Goal: Task Accomplishment & Management: Complete application form

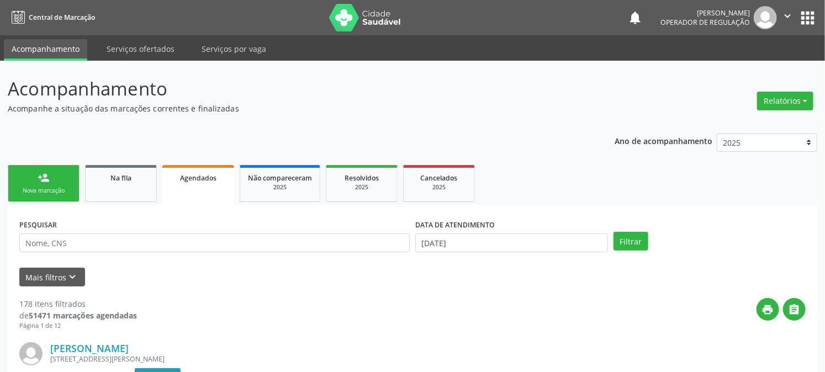
click at [55, 171] on link "person_add Nova marcação" at bounding box center [44, 183] width 72 height 37
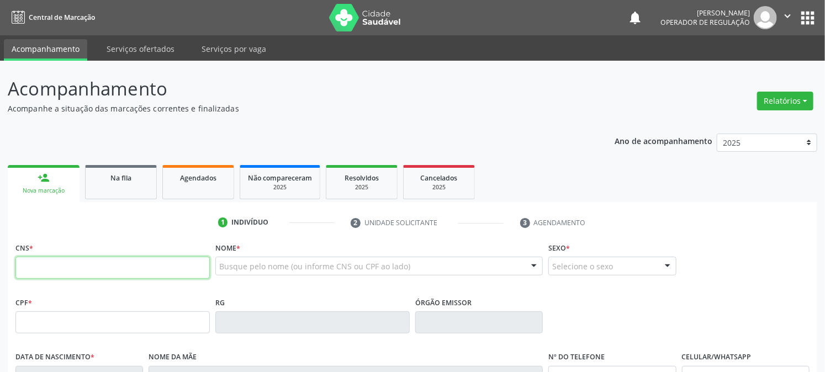
click at [125, 272] on input "text" at bounding box center [112, 268] width 194 height 22
type input "708 6010 5914 6481"
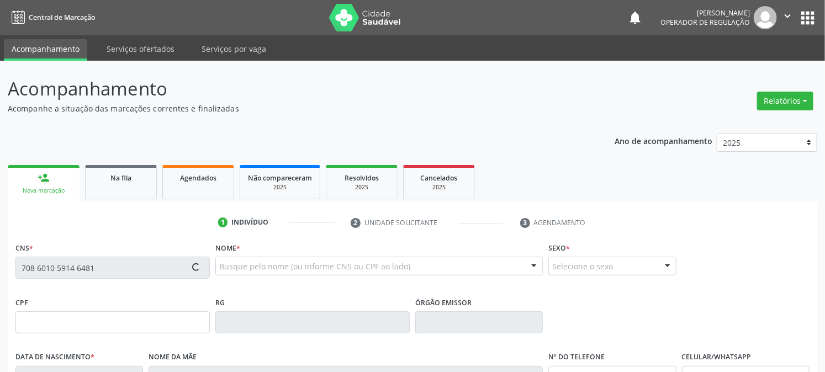
type input "186.080.714-36"
type input "[DATE]"
type input "[PERSON_NAME]"
type input "[PHONE_NUMBER]"
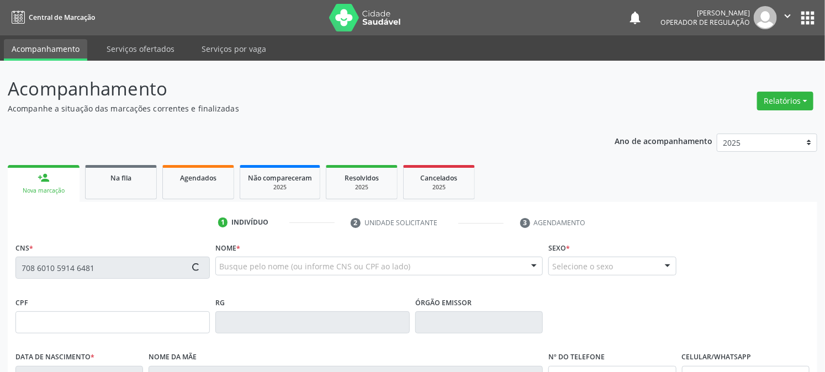
type input "S/N"
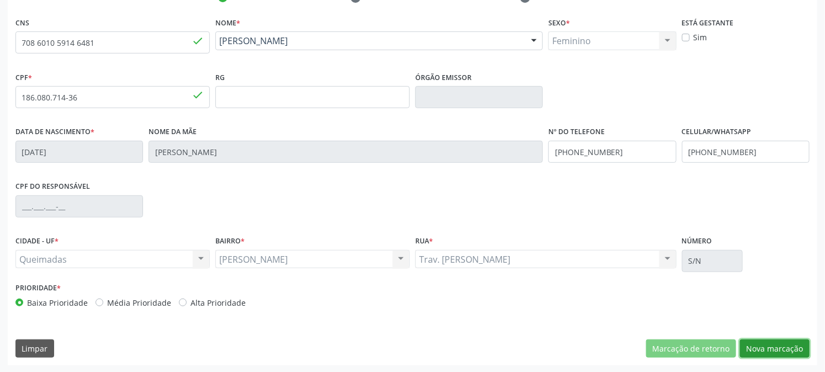
click at [784, 352] on button "Nova marcação" at bounding box center [775, 348] width 70 height 19
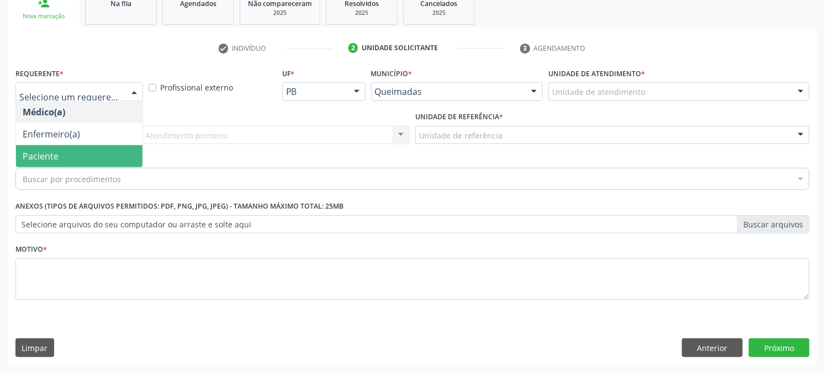
click at [86, 155] on span "Paciente" at bounding box center [79, 156] width 126 height 22
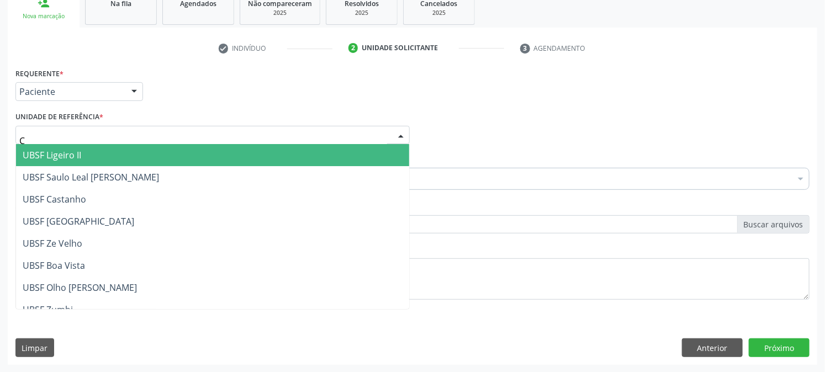
type input "CE"
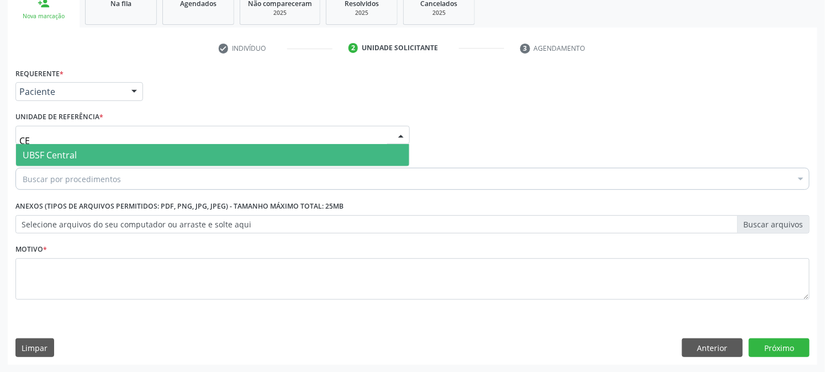
click at [91, 152] on span "UBSF Central" at bounding box center [212, 155] width 393 height 22
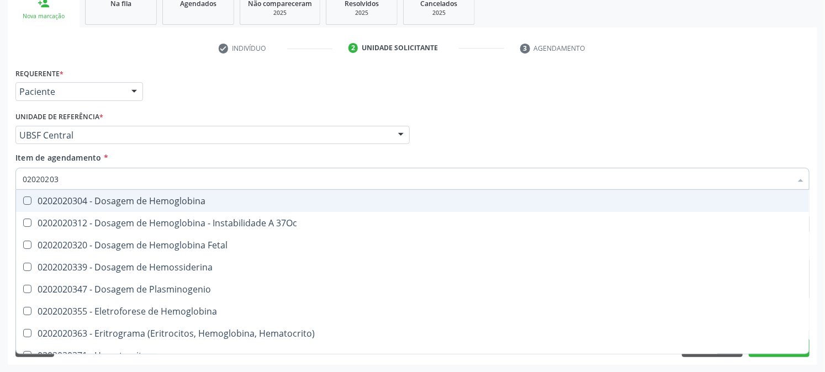
type input "020202038"
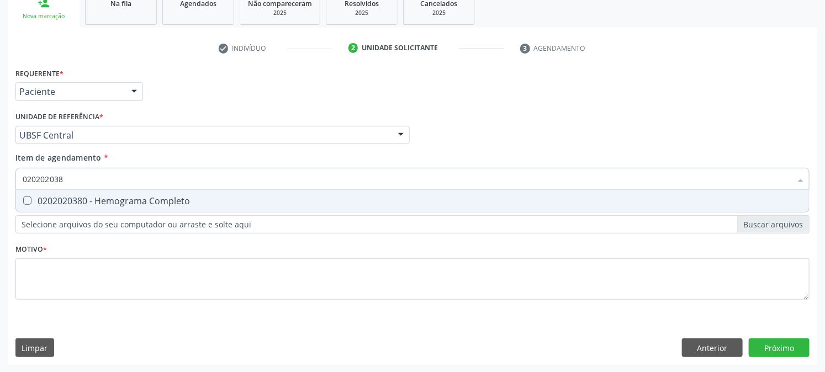
click at [102, 197] on div "0202020380 - Hemograma Completo" at bounding box center [412, 201] width 779 height 9
checkbox Completo "true"
drag, startPoint x: 28, startPoint y: 190, endPoint x: 20, endPoint y: 195, distance: 8.9
click at [21, 187] on div "020202038 Desfazer seleção 0202020380 - Hemograma Completo Nenhum resultado enc…" at bounding box center [412, 177] width 794 height 19
checkbox Completo "false"
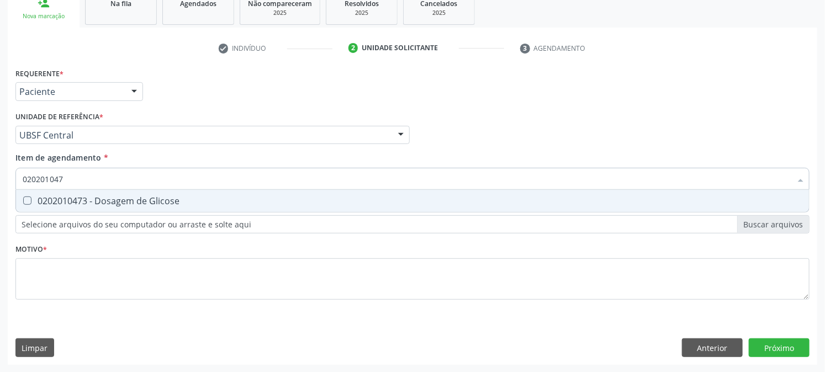
type input "0202010473"
click at [42, 205] on span "0202010473 - Dosagem de Glicose" at bounding box center [412, 201] width 793 height 22
checkbox Glicose "true"
drag, startPoint x: 95, startPoint y: 178, endPoint x: 0, endPoint y: 191, distance: 96.4
click at [0, 191] on div "Acompanhamento Acompanhe a situação das marcações correntes e finalizadas Relat…" at bounding box center [412, 129] width 825 height 486
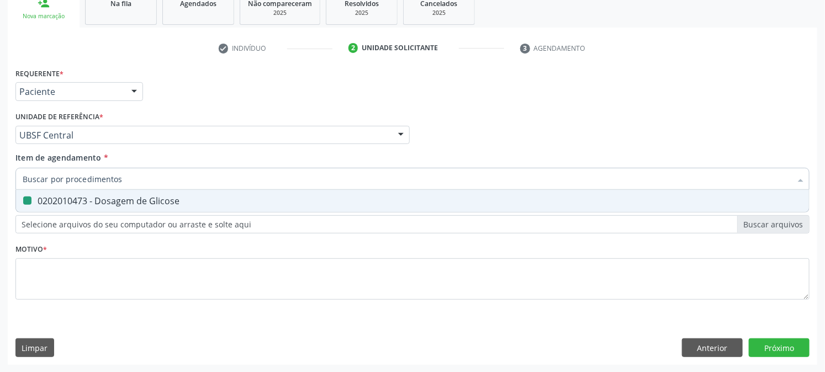
checkbox Glicose "false"
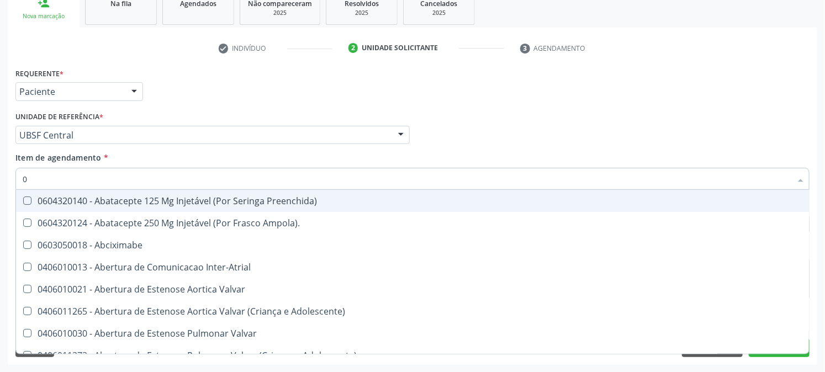
type input "02"
checkbox Comprimido\) "true"
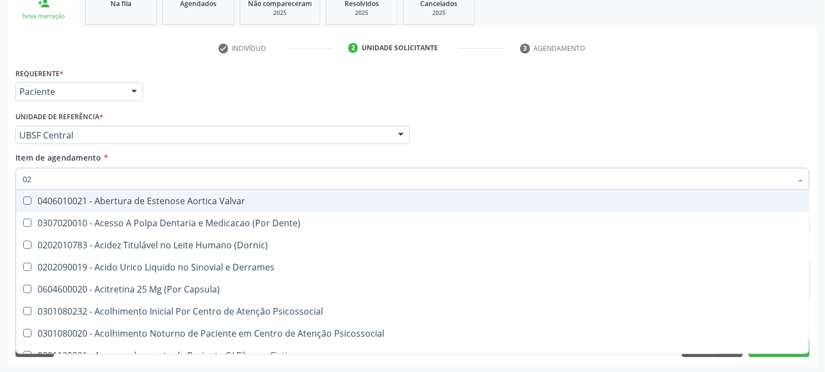
type input "020"
checkbox Osmolaridade "true"
checkbox Glicose "false"
checkbox Eletro-Oculografia "true"
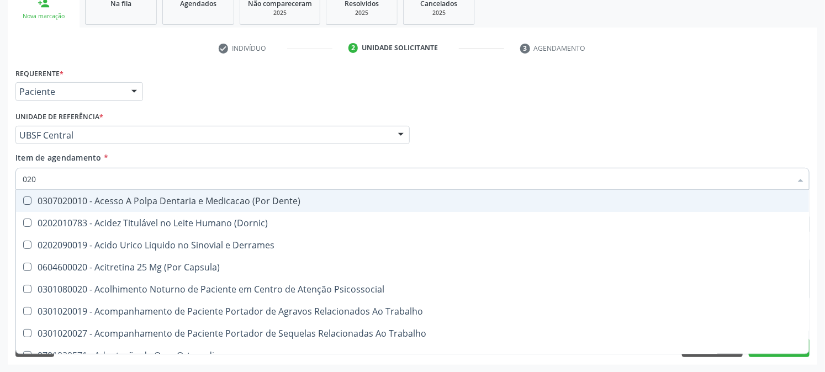
type input "0202"
checkbox Cortante "true"
checkbox Revisao "true"
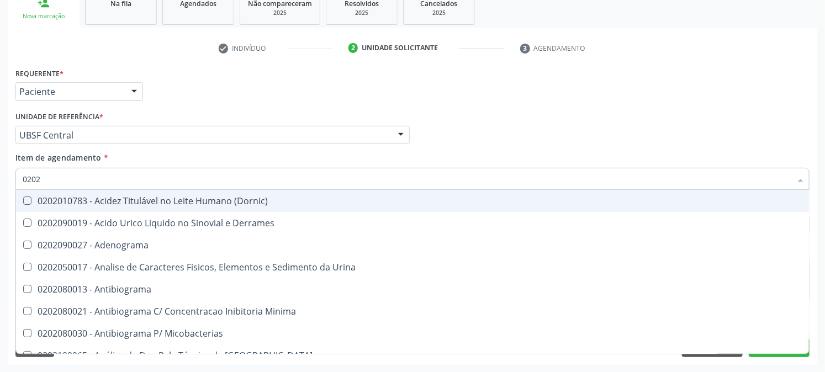
type input "02020"
checkbox Xiii "true"
checkbox Glicose "false"
checkbox Zinco "true"
checkbox Completo "false"
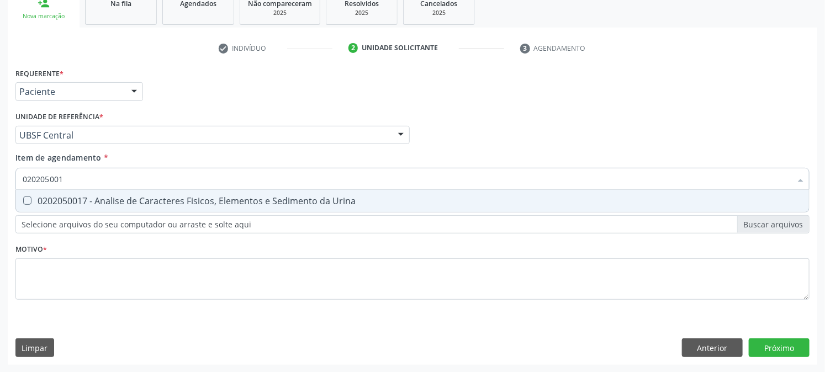
type input "0202050017"
drag, startPoint x: 44, startPoint y: 199, endPoint x: 54, endPoint y: 190, distance: 12.5
click at [45, 197] on div "0202050017 - Analise de Caracteres Fisicos, Elementos e Sedimento da Urina" at bounding box center [412, 201] width 779 height 9
checkbox Urina "true"
click at [3, 167] on div "Acompanhamento Acompanhe a situação das marcações correntes e finalizadas Relat…" at bounding box center [412, 129] width 825 height 486
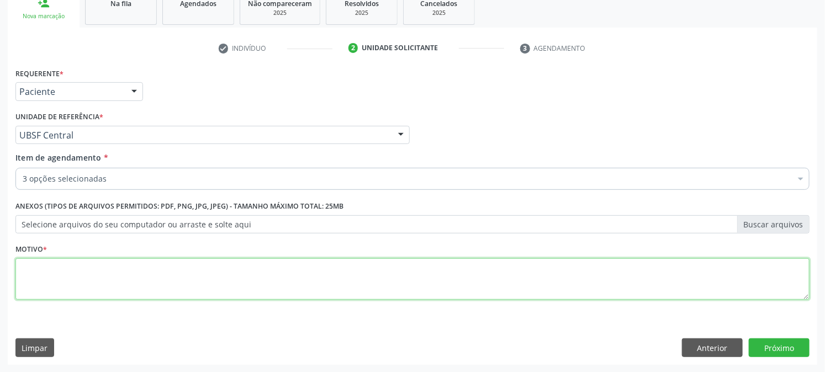
click at [69, 285] on textarea at bounding box center [412, 279] width 794 height 42
type textarea "PRÉ [DATE]"
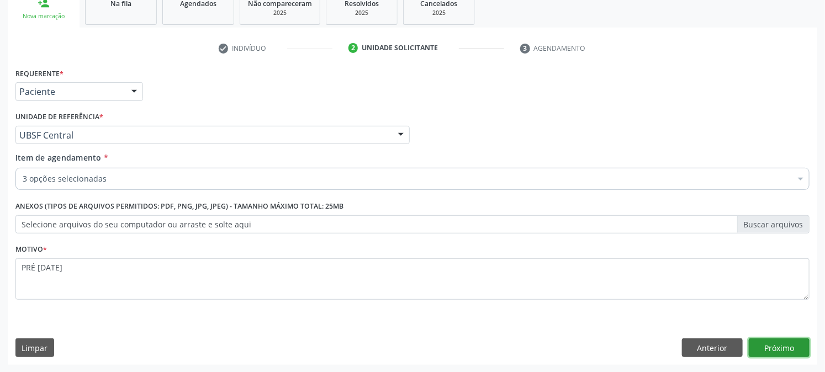
click at [764, 339] on button "Próximo" at bounding box center [778, 347] width 61 height 19
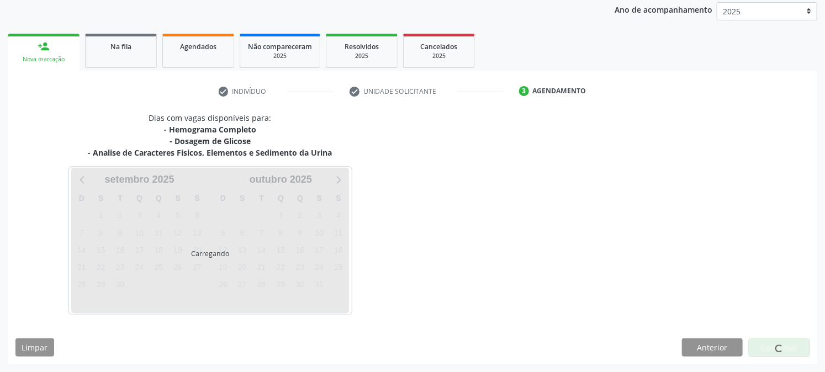
scroll to position [131, 0]
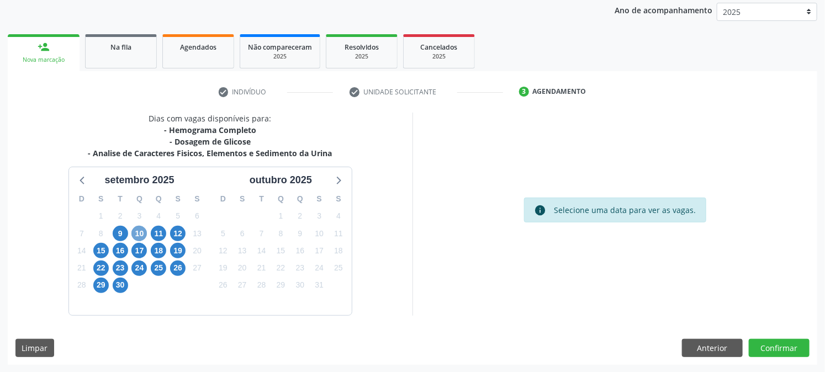
click at [139, 229] on span "10" at bounding box center [138, 233] width 15 height 15
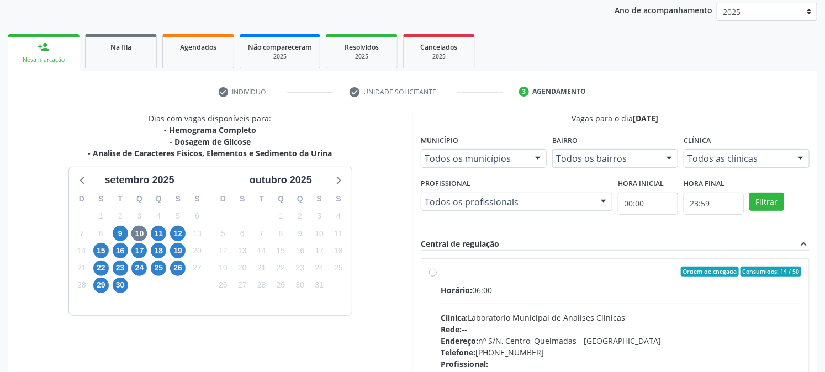
click at [455, 279] on label "Ordem de chegada Consumidos: 14 / 50 Horário: 06:00 Clínica: Laboratorio Munici…" at bounding box center [620, 351] width 360 height 169
click at [437, 277] on input "Ordem de chegada Consumidos: 14 / 50 Horário: 06:00 Clínica: Laboratorio Munici…" at bounding box center [433, 272] width 8 height 10
radio input "true"
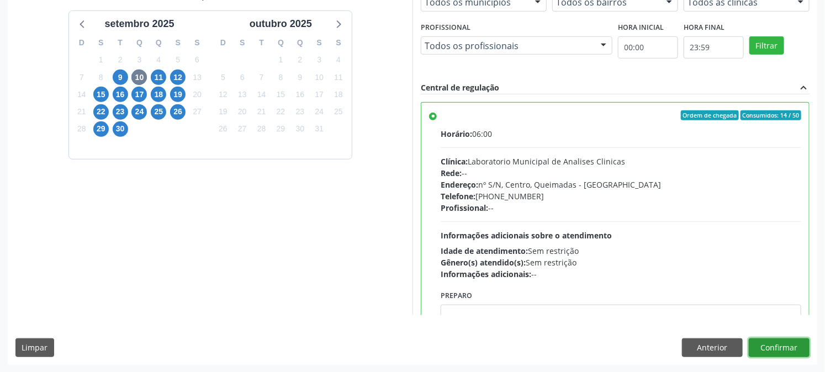
click at [774, 341] on button "Confirmar" at bounding box center [778, 347] width 61 height 19
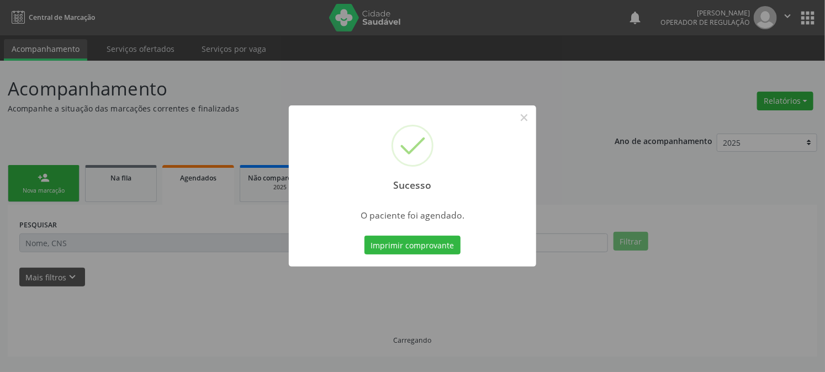
scroll to position [0, 0]
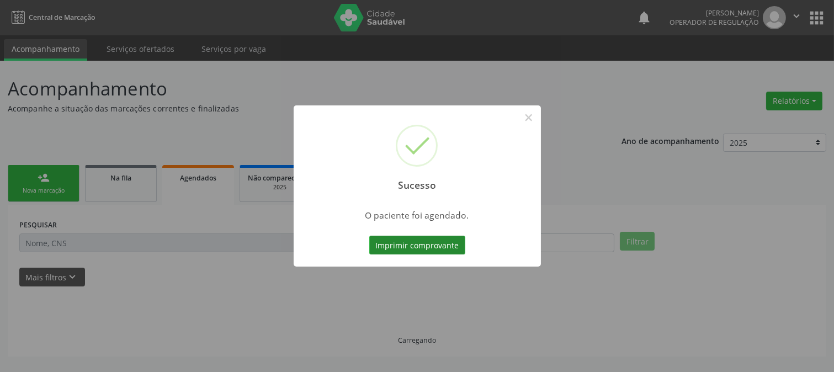
click at [418, 243] on button "Imprimir comprovante" at bounding box center [417, 245] width 96 height 19
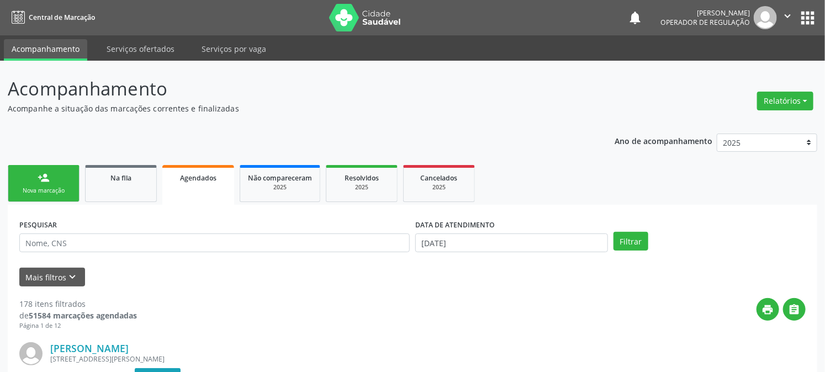
click at [42, 197] on link "person_add Nova marcação" at bounding box center [44, 183] width 72 height 37
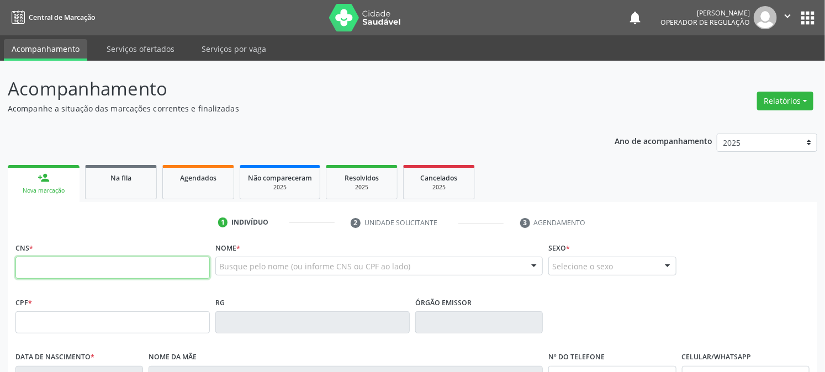
click at [47, 270] on input "text" at bounding box center [112, 268] width 194 height 22
type input "708 4062 2349 9260"
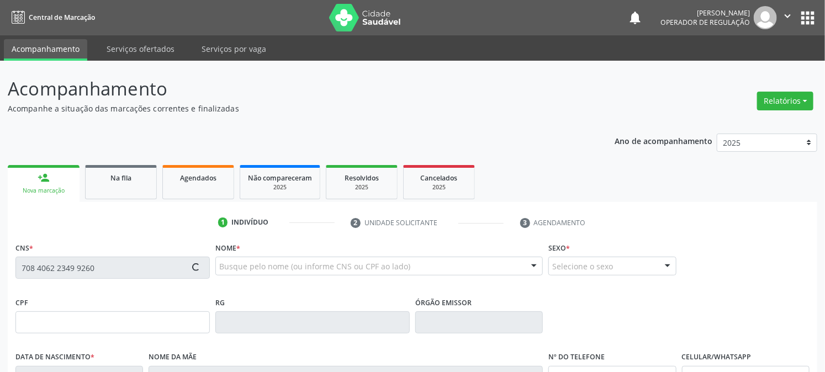
type input "707.226.864-20"
type input "0[DATE]"
type input "[PERSON_NAME]"
type input "[PHONE_NUMBER]"
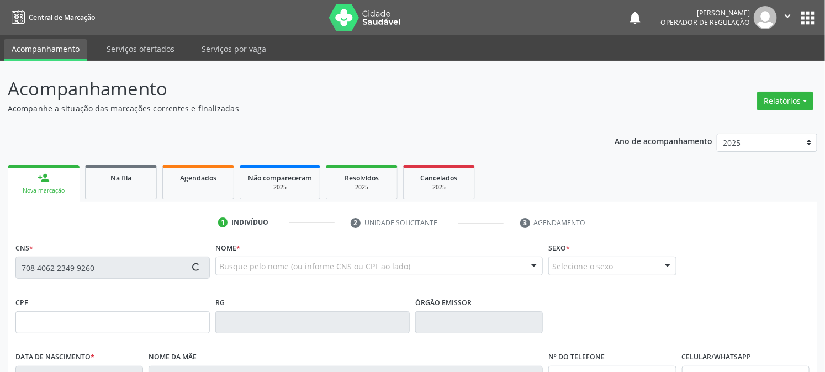
type input "S/N"
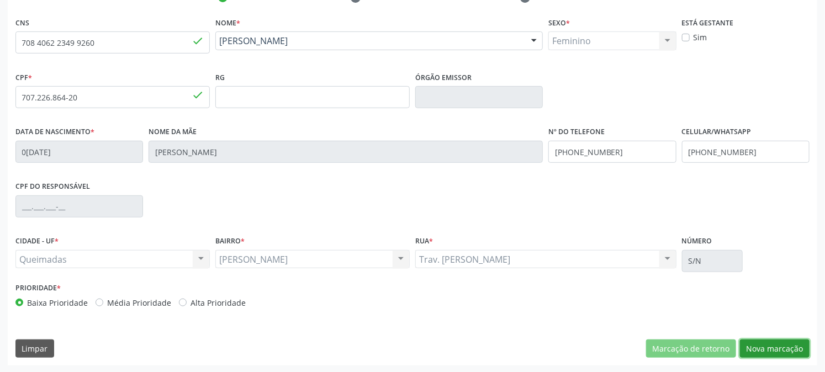
click at [750, 348] on button "Nova marcação" at bounding box center [775, 348] width 70 height 19
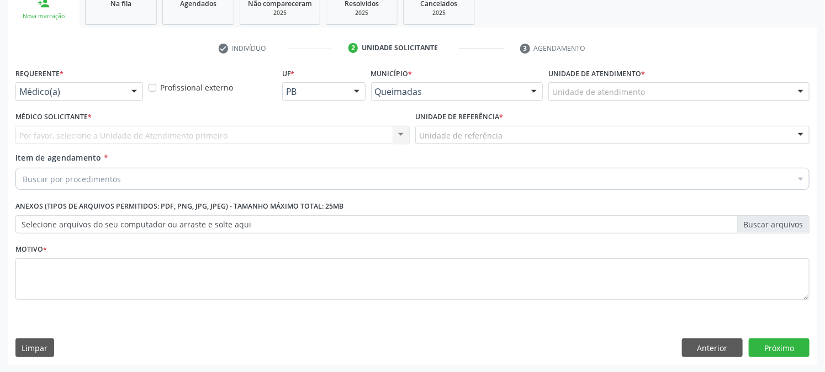
click at [115, 84] on div "Médico(a)" at bounding box center [79, 91] width 128 height 19
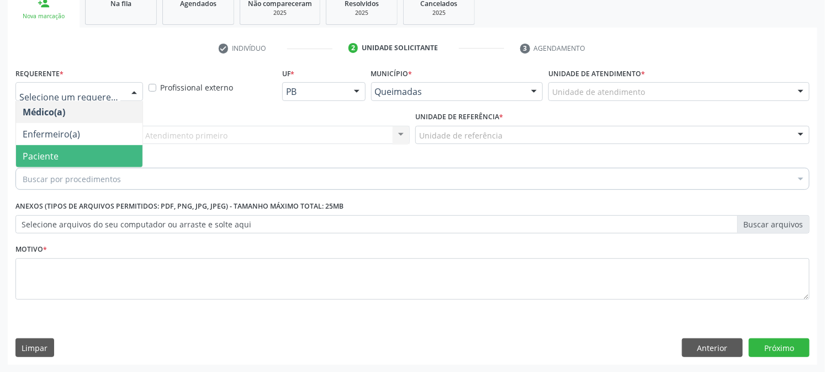
click at [76, 163] on span "Paciente" at bounding box center [79, 156] width 126 height 22
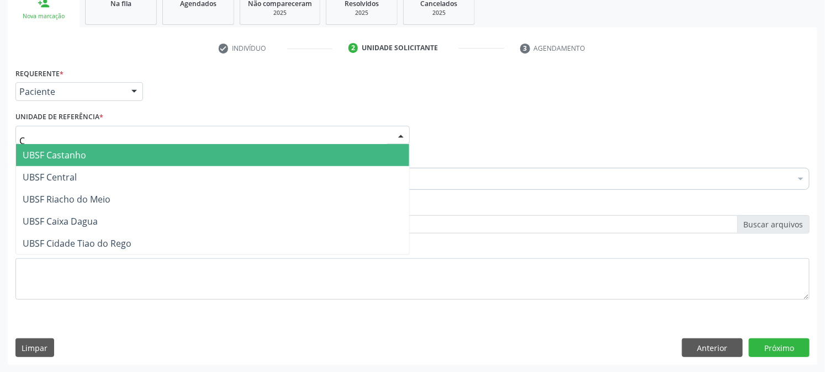
type input "CE"
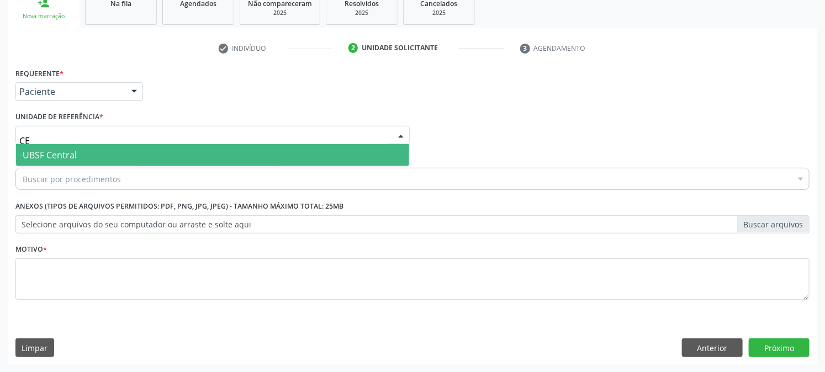
click at [79, 151] on span "UBSF Central" at bounding box center [212, 155] width 393 height 22
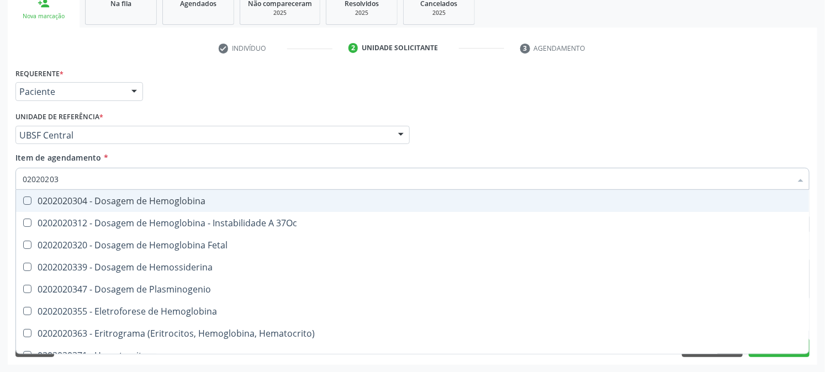
type input "020202038"
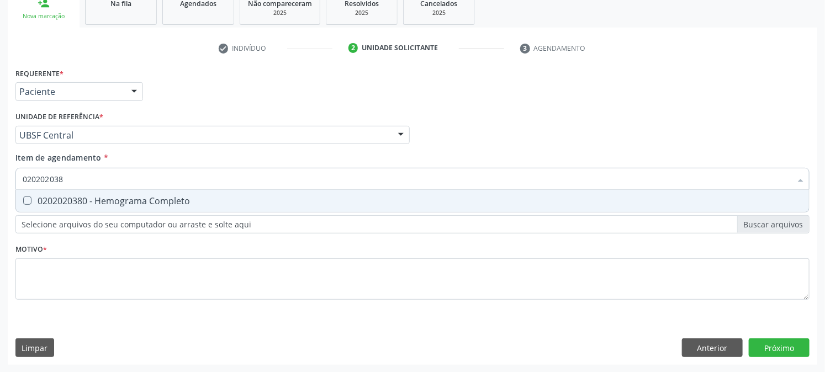
click at [73, 197] on div "0202020380 - Hemograma Completo" at bounding box center [412, 201] width 779 height 9
checkbox Completo "true"
drag, startPoint x: 90, startPoint y: 174, endPoint x: 0, endPoint y: 189, distance: 91.2
click at [0, 188] on div "Acompanhamento Acompanhe a situação das marcações correntes e finalizadas Relat…" at bounding box center [412, 129] width 825 height 486
checkbox Completo "false"
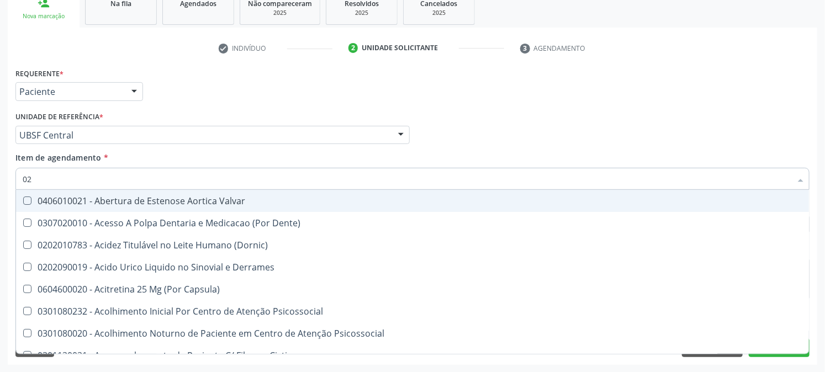
type input "020"
checkbox Eletro-Oculografia "true"
type input "0202"
checkbox Septostomia "true"
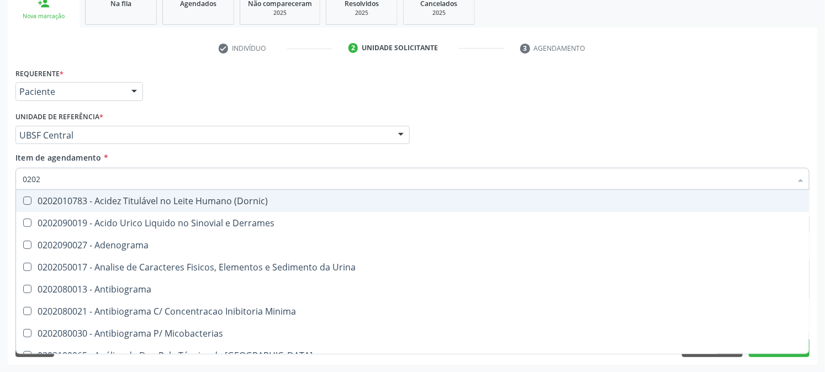
type input "02020"
checkbox Zinco "true"
checkbox Completo "false"
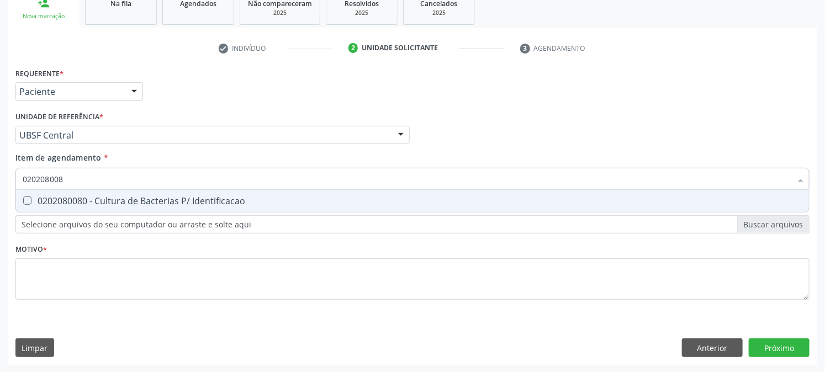
type input "0202080080"
click at [61, 197] on div "0202080080 - Cultura de Bacterias P/ Identificacao" at bounding box center [412, 201] width 779 height 9
checkbox Identificacao "true"
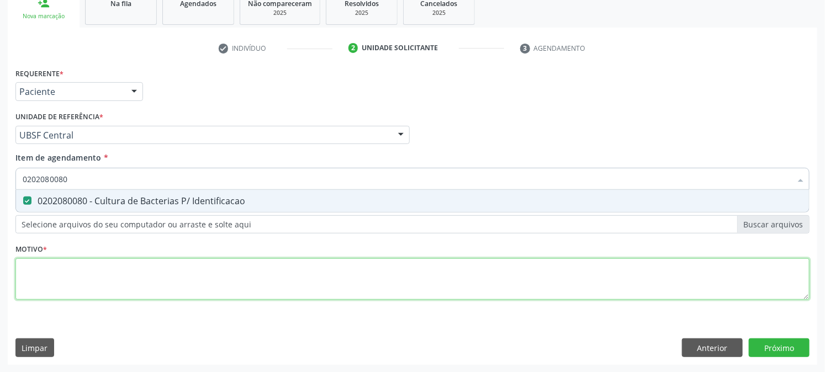
click at [54, 273] on div "Requerente * Paciente Médico(a) Enfermeiro(a) Paciente Nenhum resultado encontr…" at bounding box center [412, 190] width 794 height 250
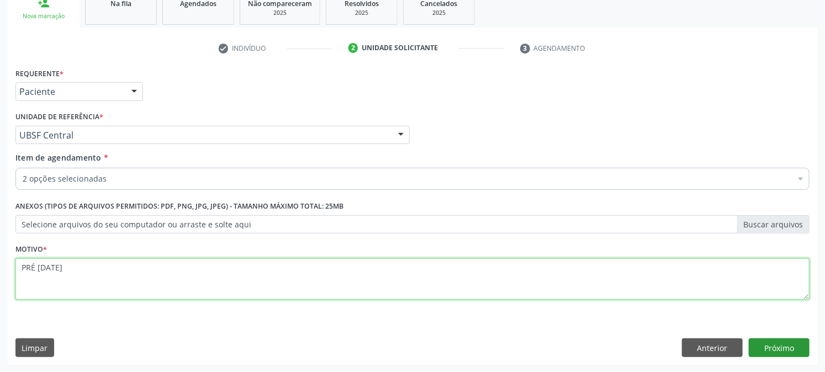
type textarea "PRÉ [DATE]"
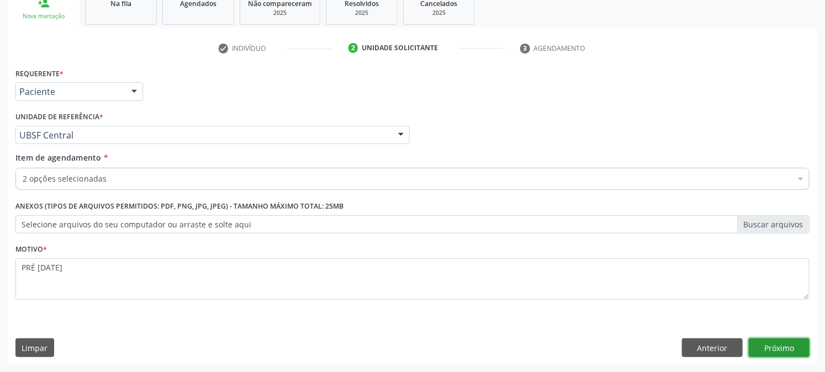
click at [777, 351] on button "Próximo" at bounding box center [778, 347] width 61 height 19
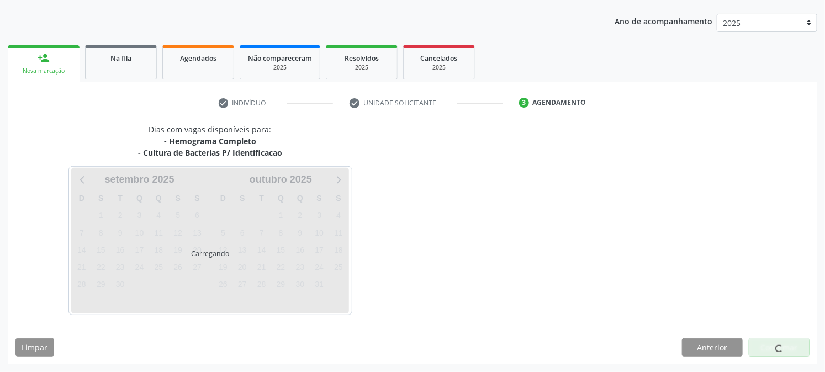
scroll to position [119, 0]
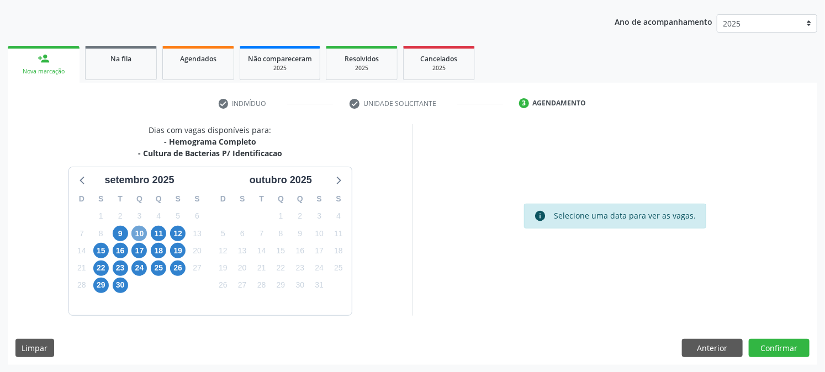
click at [135, 232] on span "10" at bounding box center [138, 233] width 15 height 15
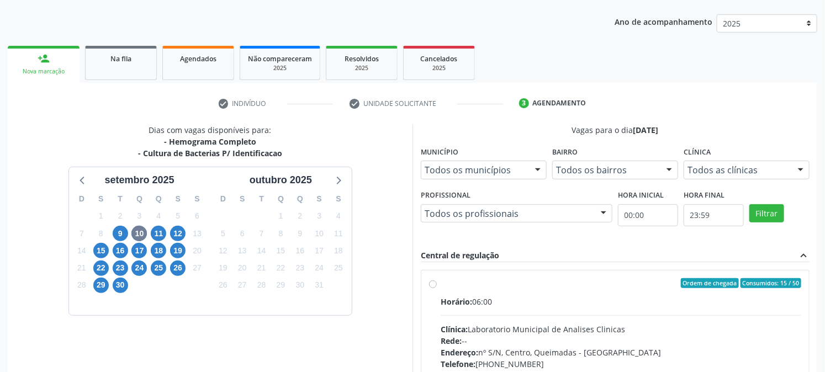
click at [530, 309] on div "Horário: 06:00 Clínica: Laboratorio Municipal de Analises Clinicas Rede: -- End…" at bounding box center [620, 372] width 360 height 152
click at [437, 288] on input "Ordem de chegada Consumidos: 15 / 50 Horário: 06:00 Clínica: Laboratorio Munici…" at bounding box center [433, 283] width 8 height 10
radio input "true"
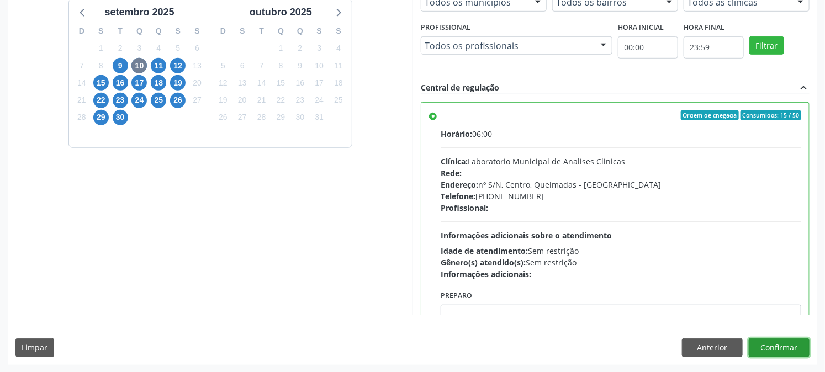
click at [791, 346] on button "Confirmar" at bounding box center [778, 347] width 61 height 19
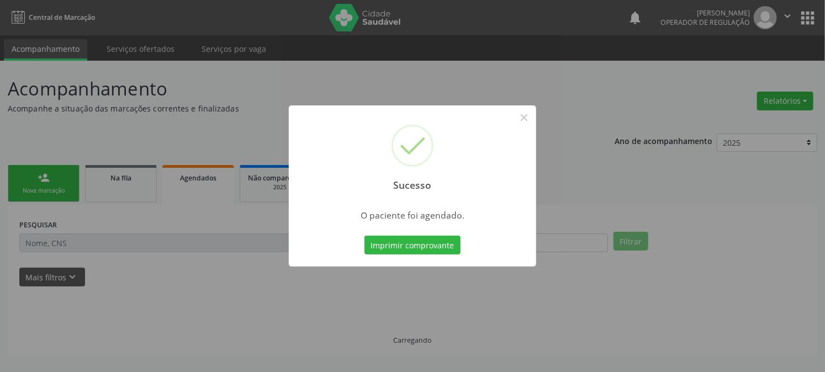
scroll to position [0, 0]
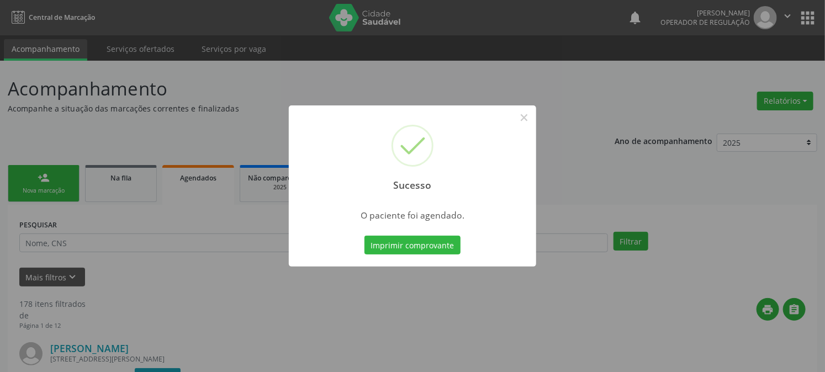
click at [364, 236] on button "Imprimir comprovante" at bounding box center [412, 245] width 96 height 19
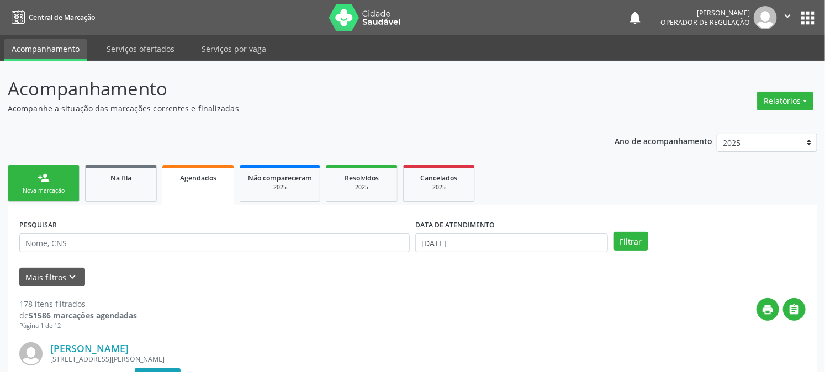
click at [30, 182] on link "person_add Nova marcação" at bounding box center [44, 183] width 72 height 37
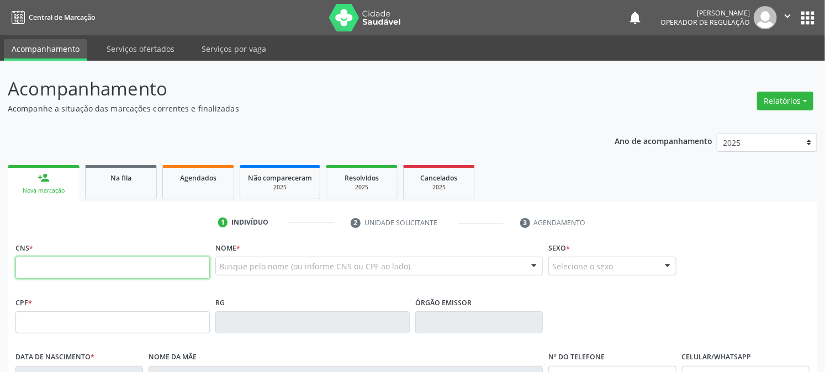
click at [87, 269] on input "text" at bounding box center [112, 268] width 194 height 22
type input "703 6090 5614 9435"
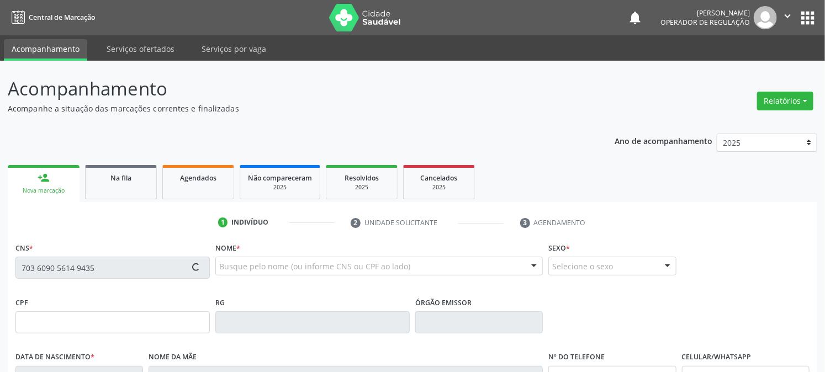
type input "121.683.144-03"
type input "[DATE]"
type input "[PERSON_NAME] de [PERSON_NAME]"
type input "[PHONE_NUMBER]"
type input "086.640.344-27"
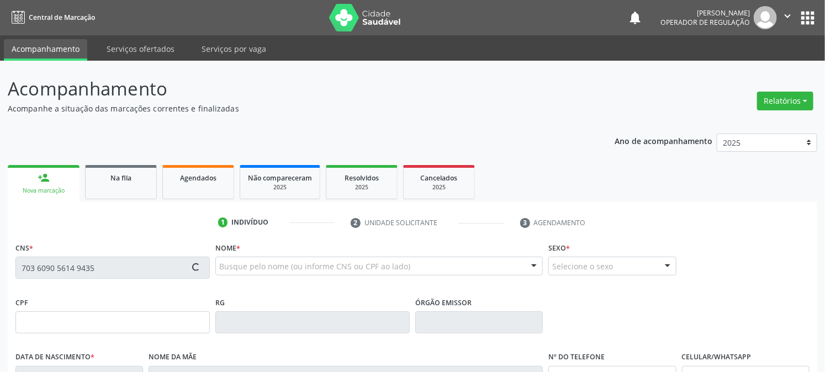
type input "106"
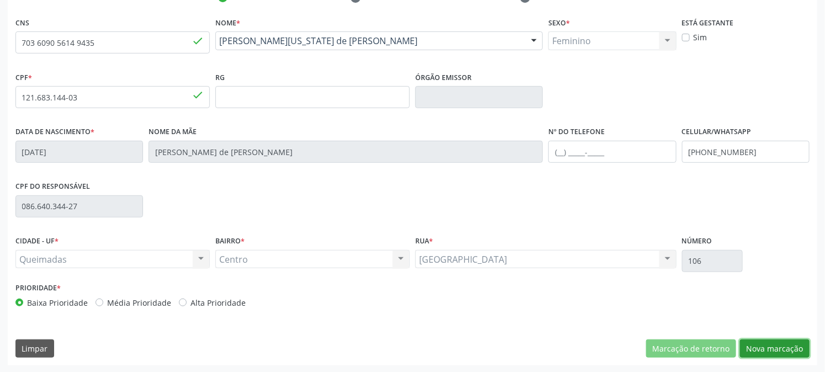
click at [796, 351] on button "Nova marcação" at bounding box center [775, 348] width 70 height 19
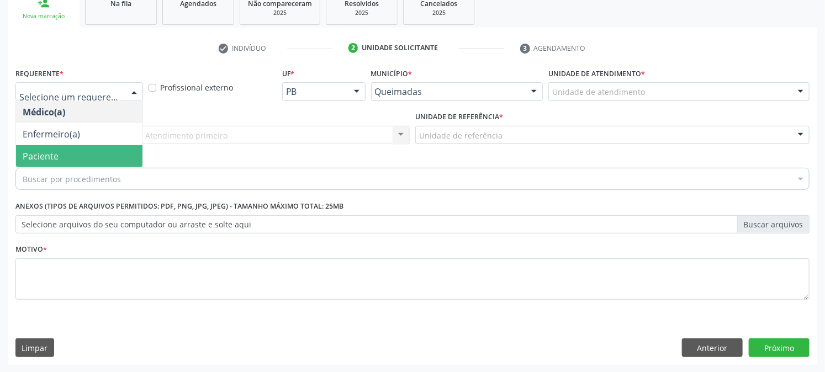
click at [76, 160] on span "Paciente" at bounding box center [79, 156] width 126 height 22
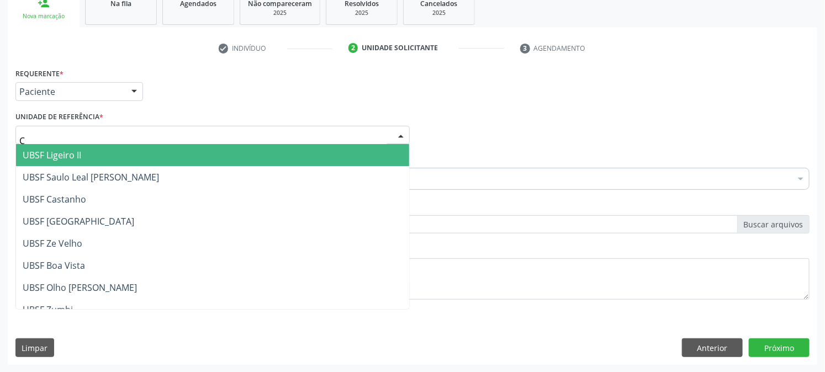
type input "CE"
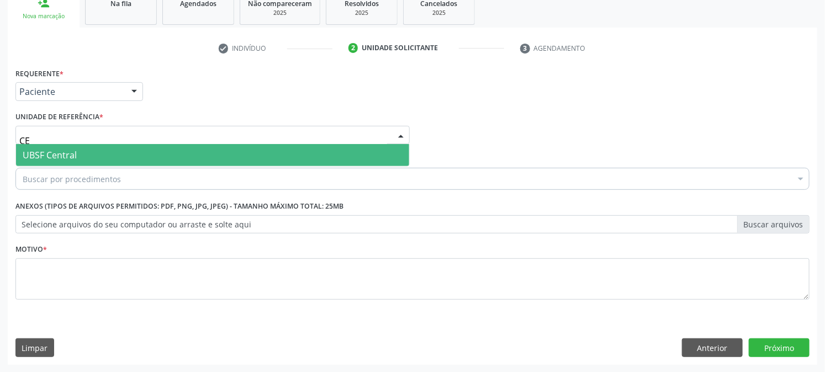
click at [84, 151] on span "UBSF Central" at bounding box center [212, 155] width 393 height 22
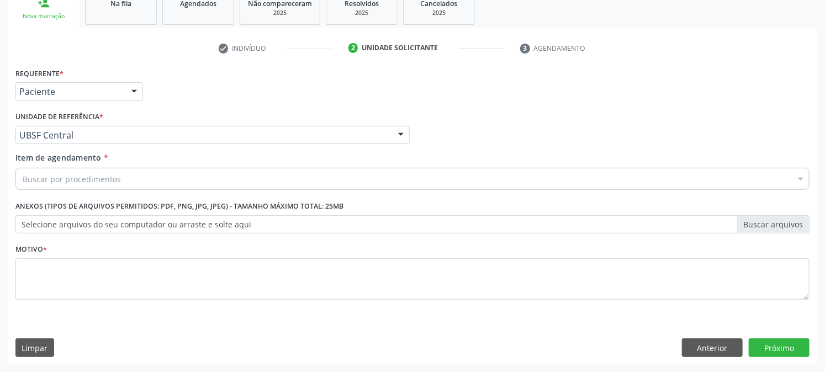
click at [92, 169] on div "Buscar por procedimentos" at bounding box center [412, 179] width 794 height 22
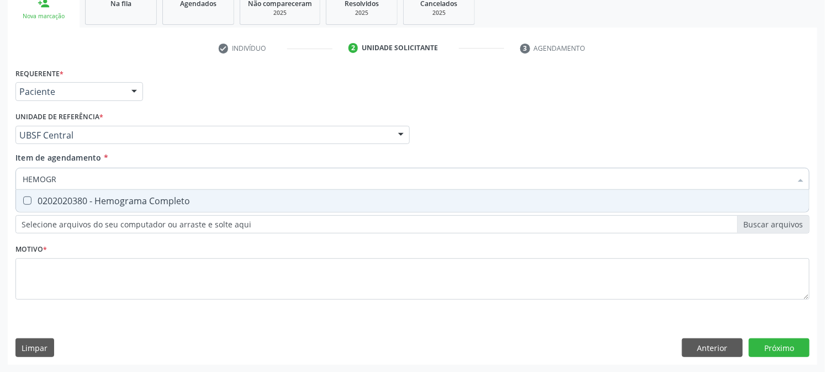
type input "HEMOGRA"
click at [90, 199] on div "0202020380 - Hemograma Completo" at bounding box center [412, 201] width 779 height 9
checkbox Completo "true"
drag, startPoint x: 93, startPoint y: 179, endPoint x: 0, endPoint y: 183, distance: 92.8
click at [0, 183] on div "Acompanhamento Acompanhe a situação das marcações correntes e finalizadas Relat…" at bounding box center [412, 129] width 825 height 486
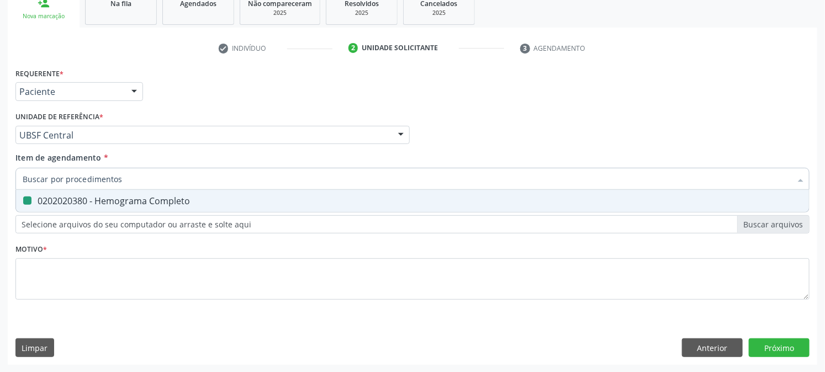
checkbox Completo "false"
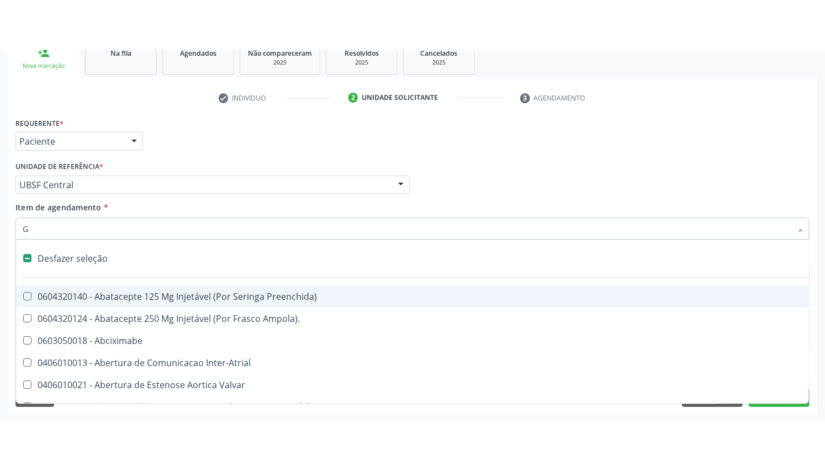
scroll to position [76, 0]
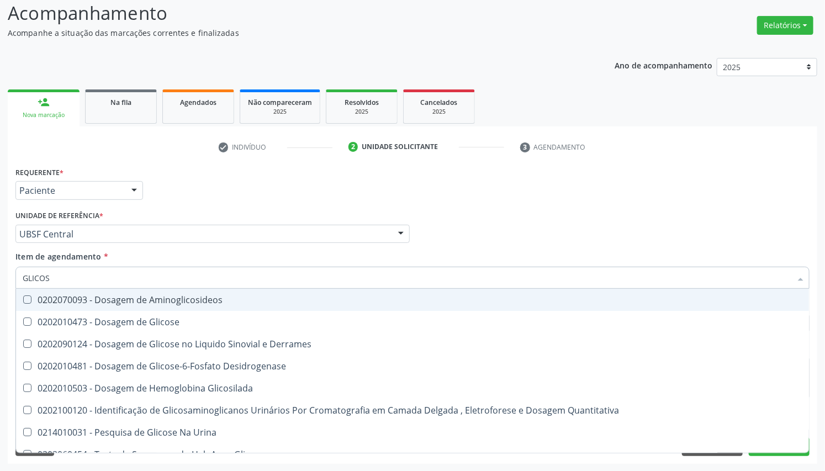
type input "GLICOSE"
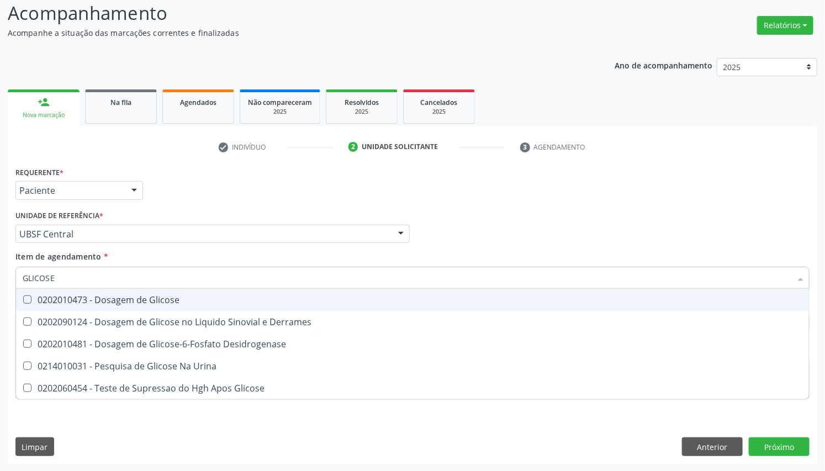
click at [40, 302] on div "0202010473 - Dosagem de Glicose" at bounding box center [412, 299] width 779 height 9
checkbox Glicose "true"
drag, startPoint x: 9, startPoint y: 290, endPoint x: 1, endPoint y: 325, distance: 35.7
click at [1, 324] on div "Acompanhamento Acompanhe a situação das marcações correntes e finalizadas Relat…" at bounding box center [412, 228] width 825 height 486
checkbox Glicose "false"
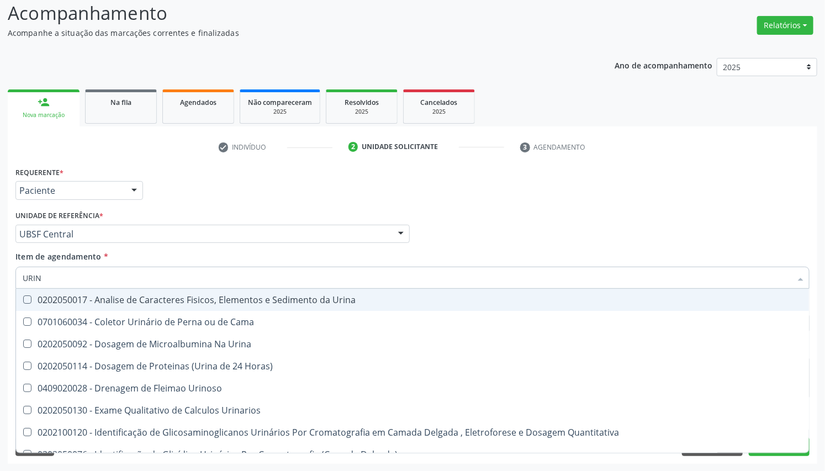
type input "URINA"
click at [67, 296] on div "0202050017 - Analise de Caracteres Fisicos, Elementos e Sedimento da Urina" at bounding box center [412, 299] width 779 height 9
checkbox Urina "true"
click at [227, 215] on div "Unidade de referência * UBSF Central UBSF Ligeiro II UBSF Saulo Leal [PERSON_NA…" at bounding box center [212, 225] width 394 height 35
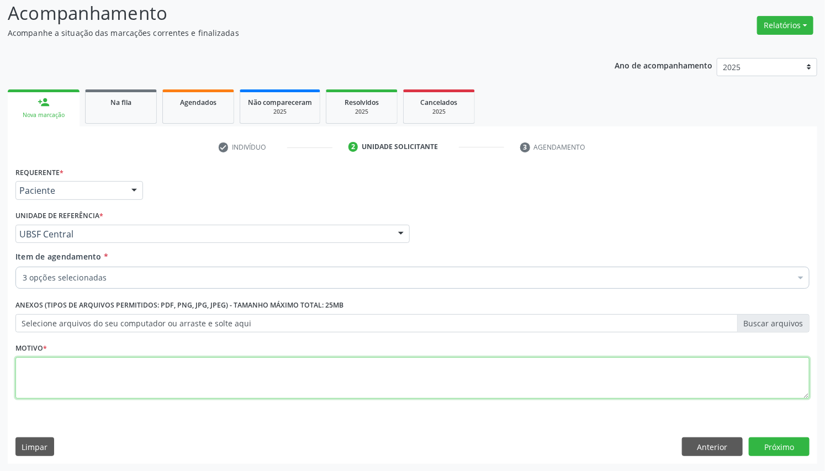
click at [26, 371] on textarea at bounding box center [412, 378] width 794 height 42
type textarea "PRÉ [DATE]"
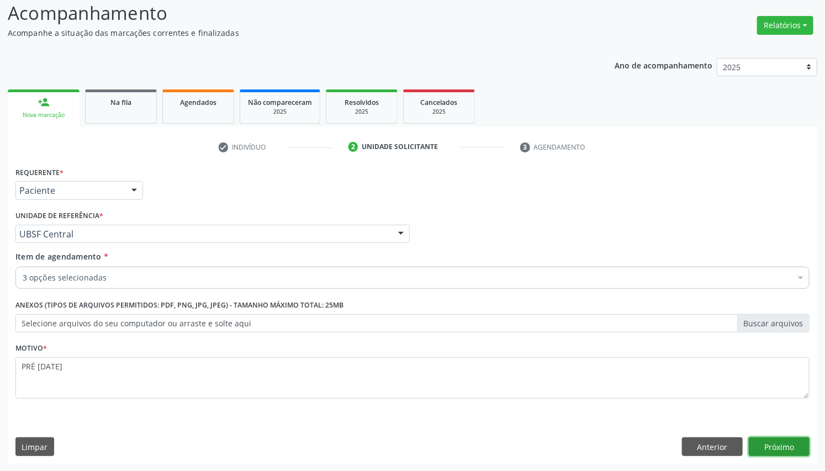
click at [782, 371] on button "Próximo" at bounding box center [778, 446] width 61 height 19
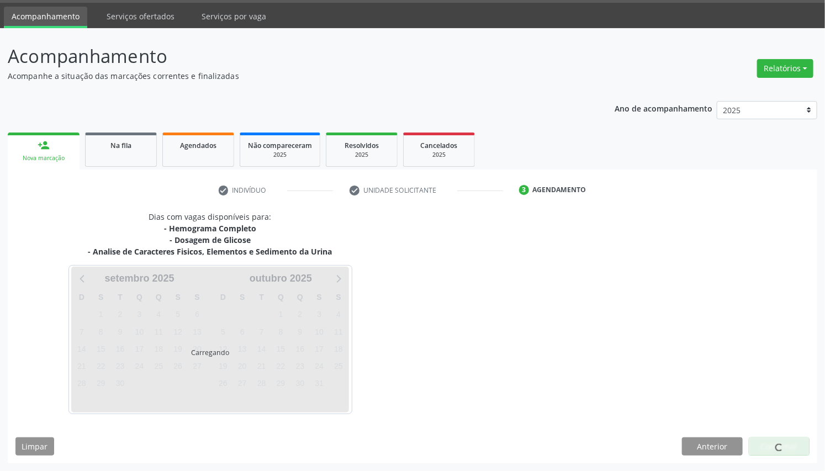
scroll to position [32, 0]
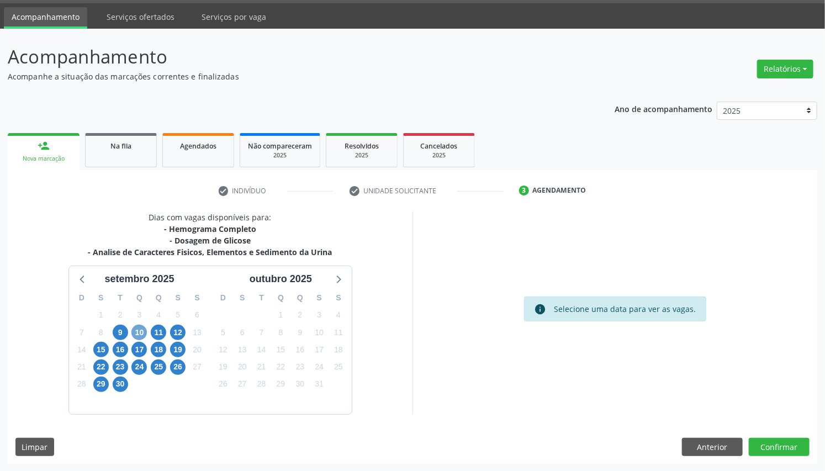
click at [141, 332] on span "10" at bounding box center [138, 332] width 15 height 15
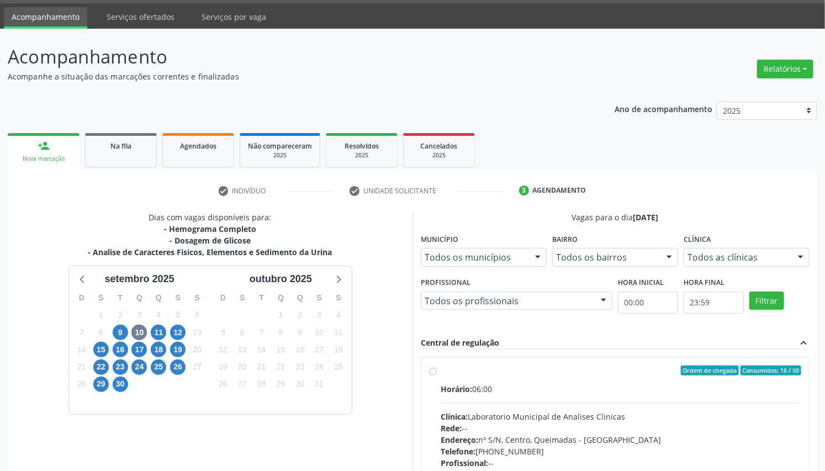
click at [447, 371] on label "Ordem de chegada Consumidos: 16 / 50 Horário: 06:00 Clínica: Laboratorio Munici…" at bounding box center [620, 449] width 360 height 169
click at [437, 371] on input "Ordem de chegada Consumidos: 16 / 50 Horário: 06:00 Clínica: Laboratorio Munici…" at bounding box center [433, 370] width 8 height 10
radio input "true"
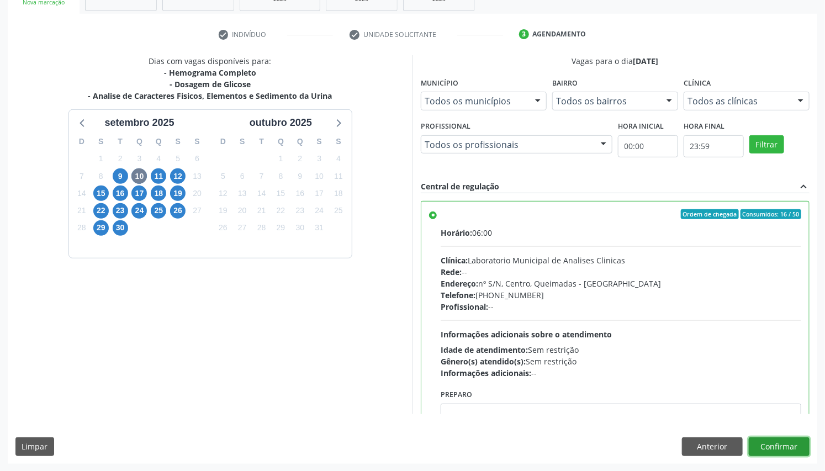
click at [784, 371] on button "Confirmar" at bounding box center [778, 446] width 61 height 19
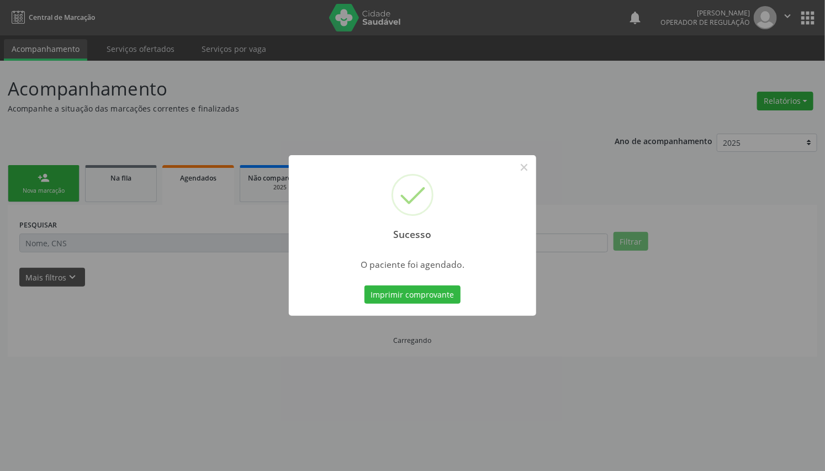
scroll to position [0, 0]
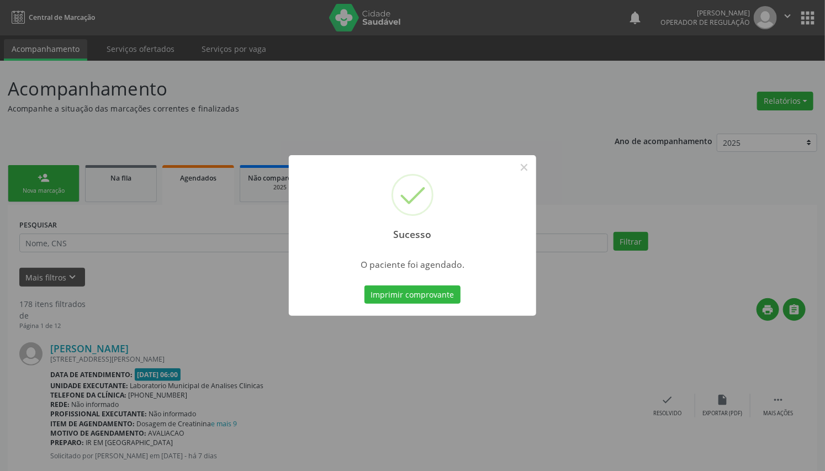
click at [364, 285] on button "Imprimir comprovante" at bounding box center [412, 294] width 96 height 19
